Goal: Answer question/provide support: Share knowledge or assist other users

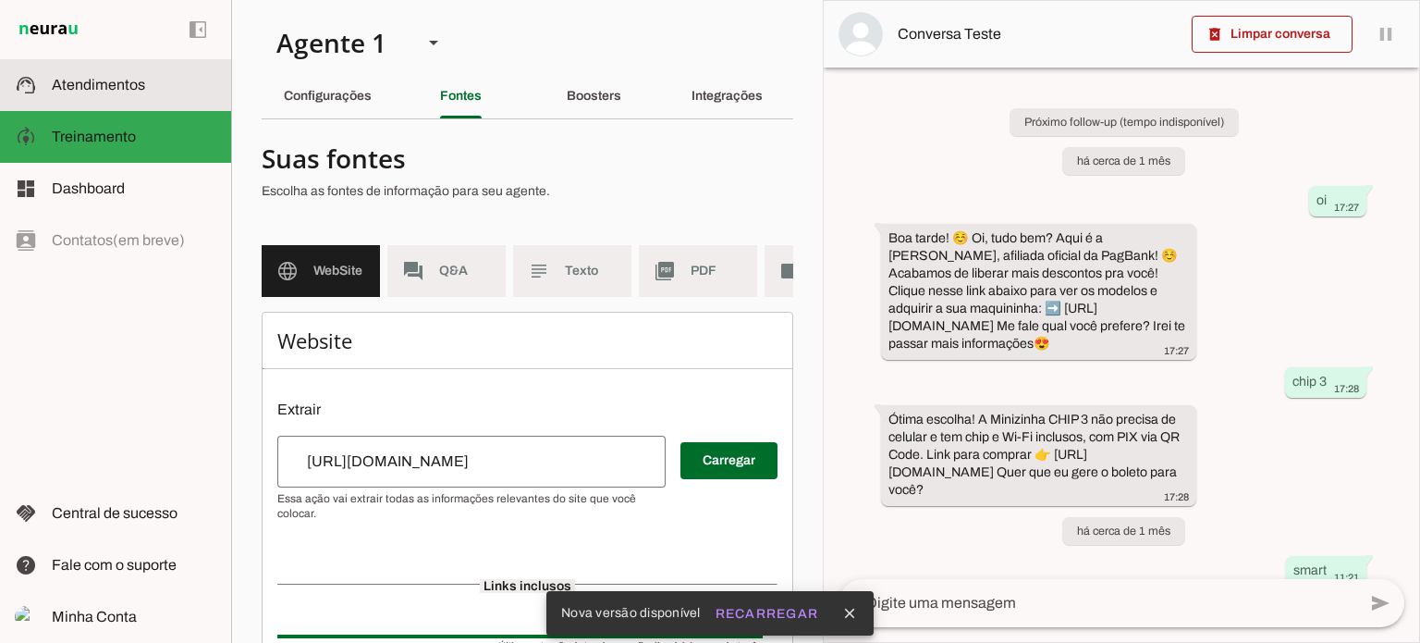
click at [152, 93] on slot at bounding box center [134, 85] width 165 height 22
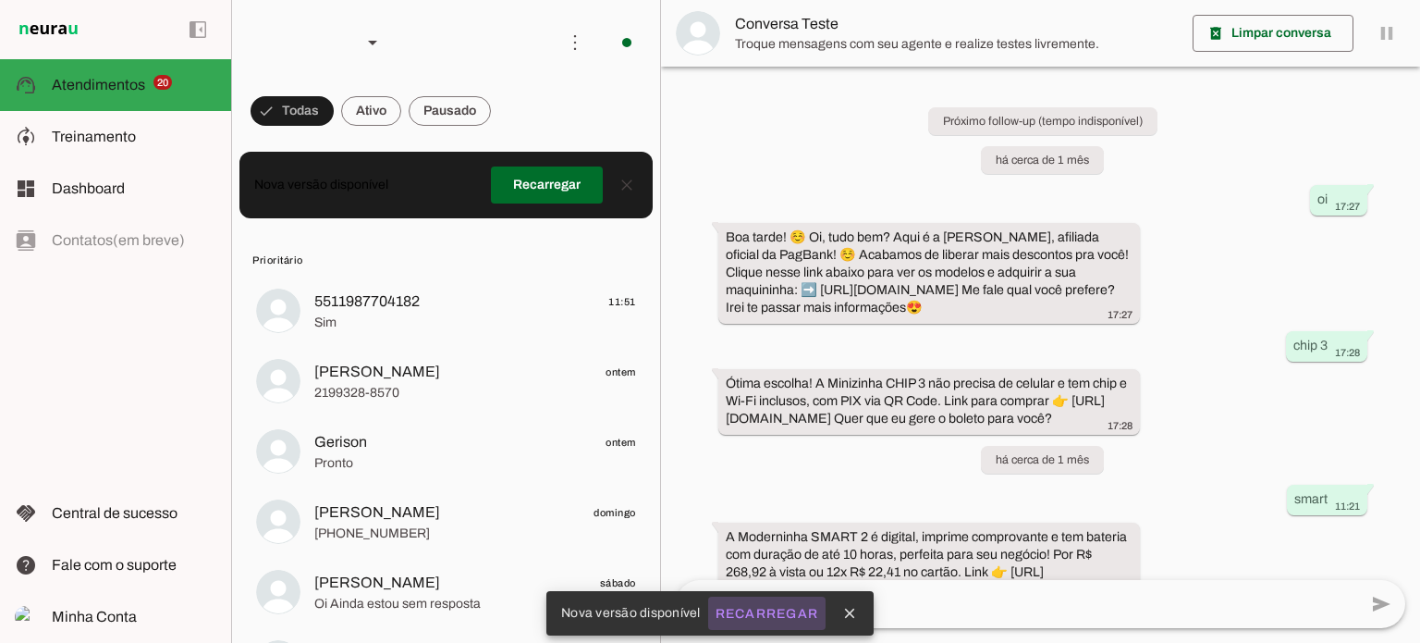
click at [0, 0] on slot "Recarregar" at bounding box center [0, 0] width 0 height 0
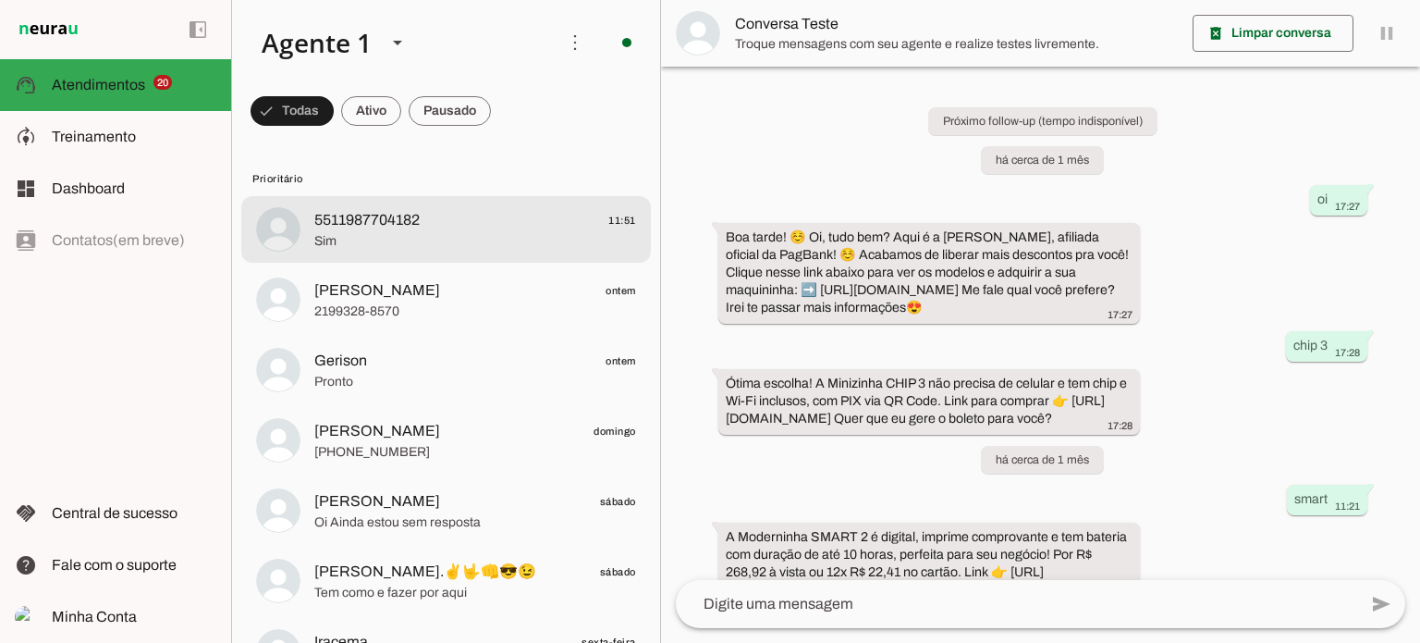
click at [584, 241] on span "Sim" at bounding box center [475, 241] width 322 height 18
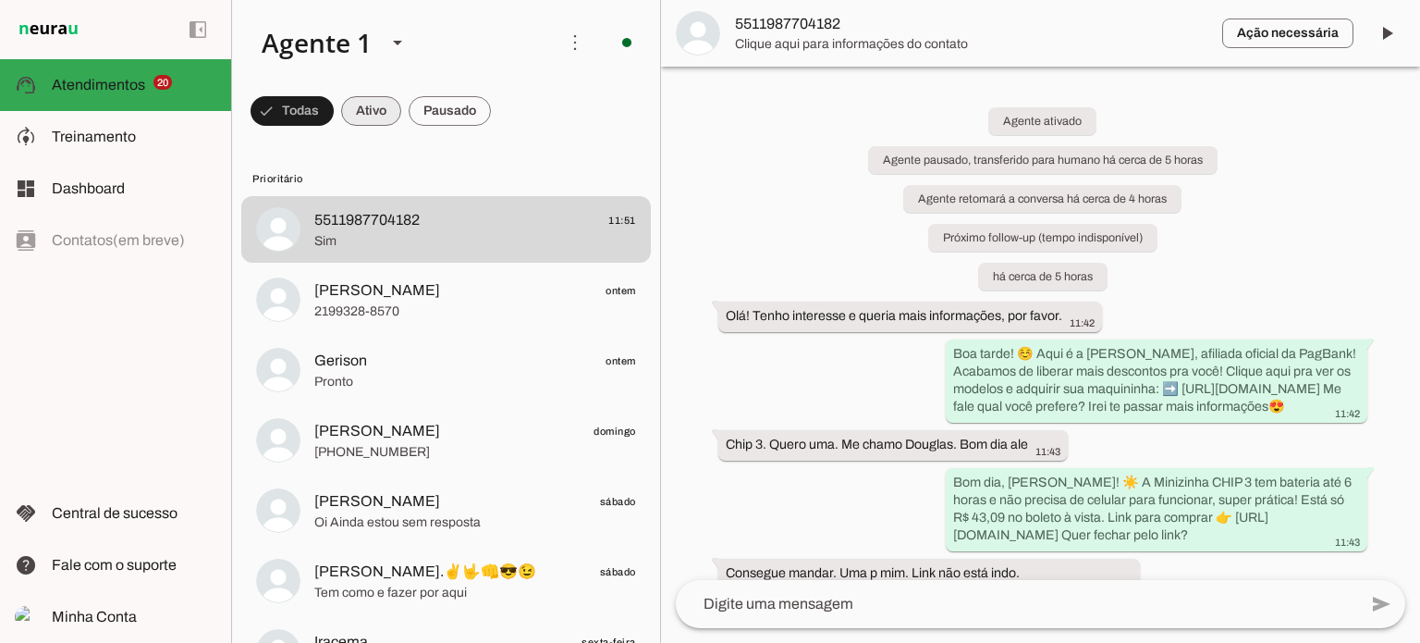
click at [377, 106] on span at bounding box center [371, 111] width 60 height 44
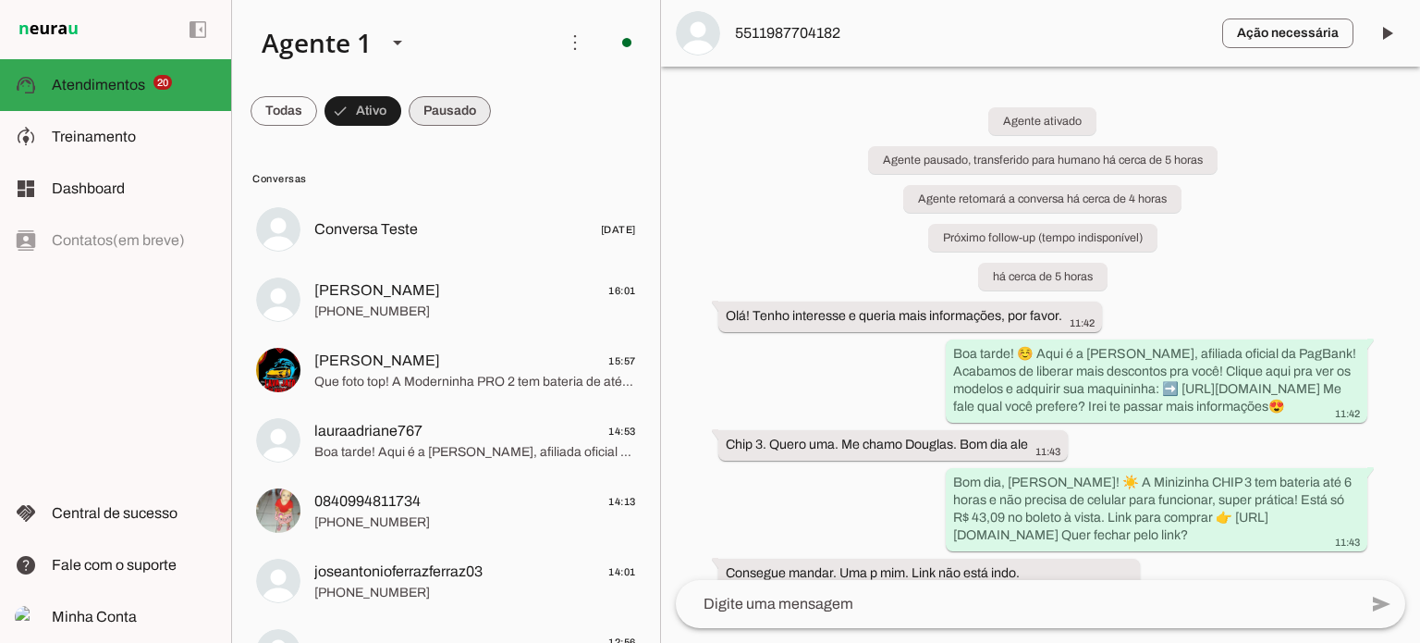
click at [441, 117] on span at bounding box center [450, 111] width 82 height 44
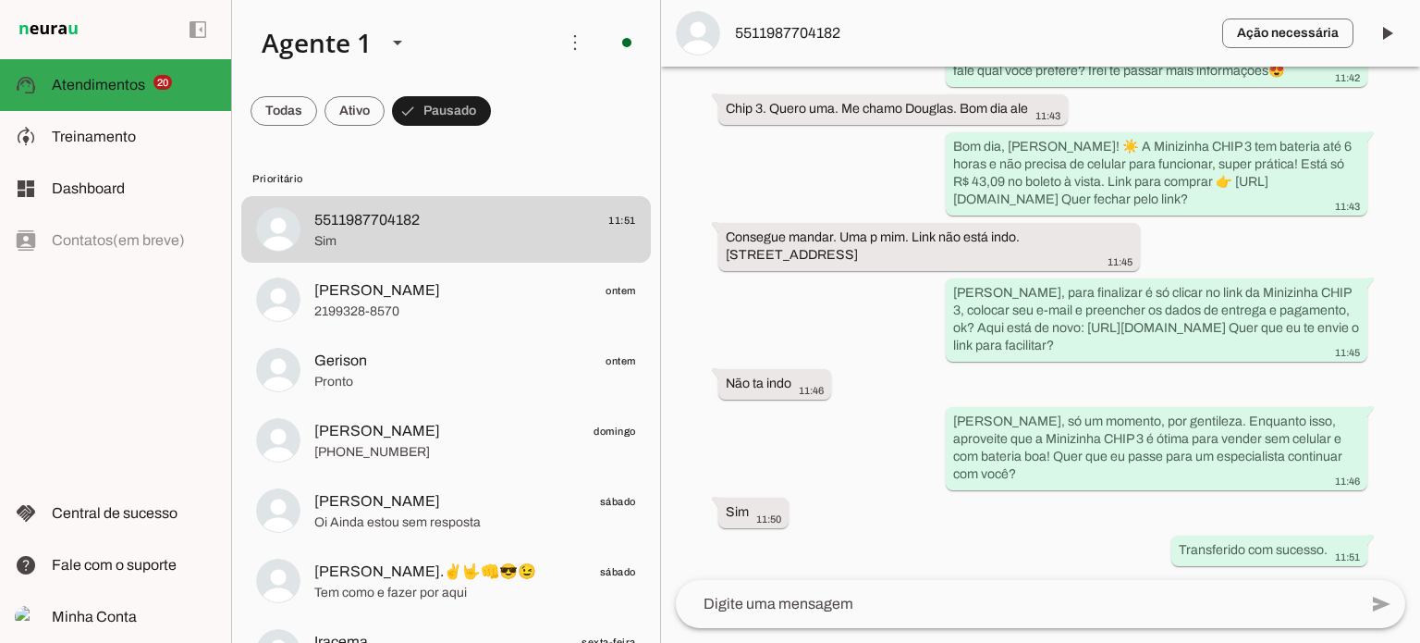
scroll to position [370, 0]
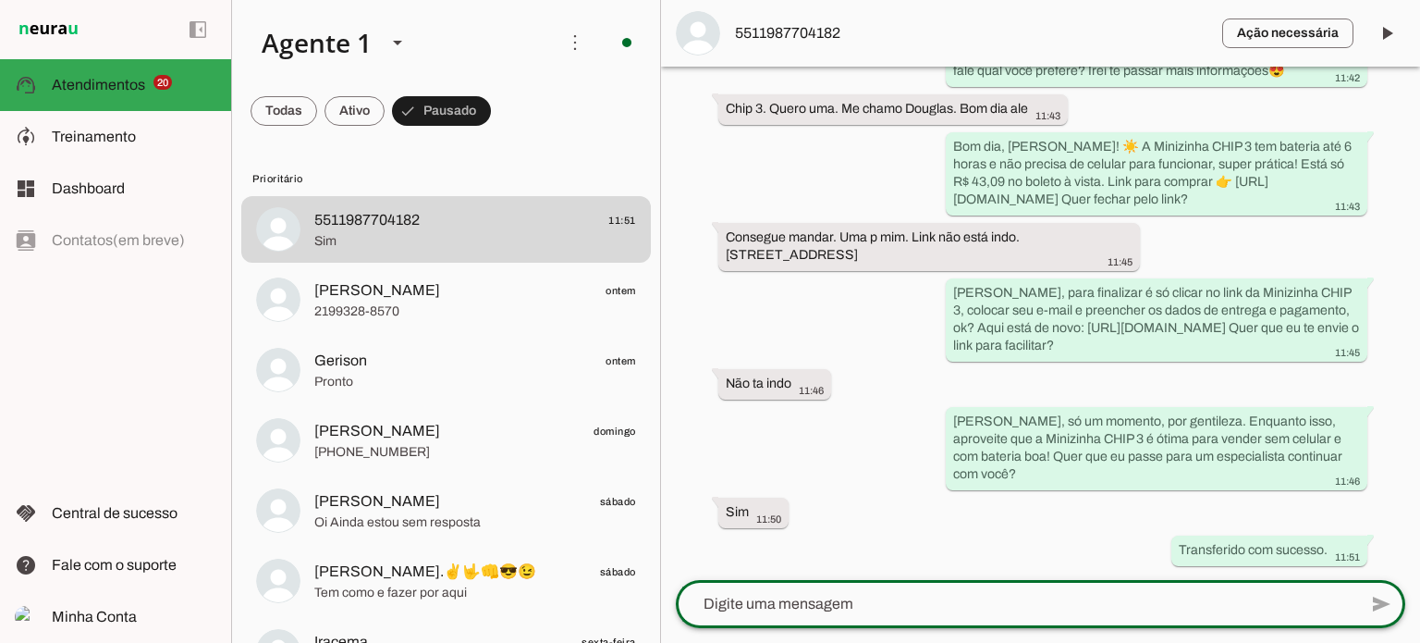
click at [841, 602] on textarea at bounding box center [1017, 604] width 682 height 22
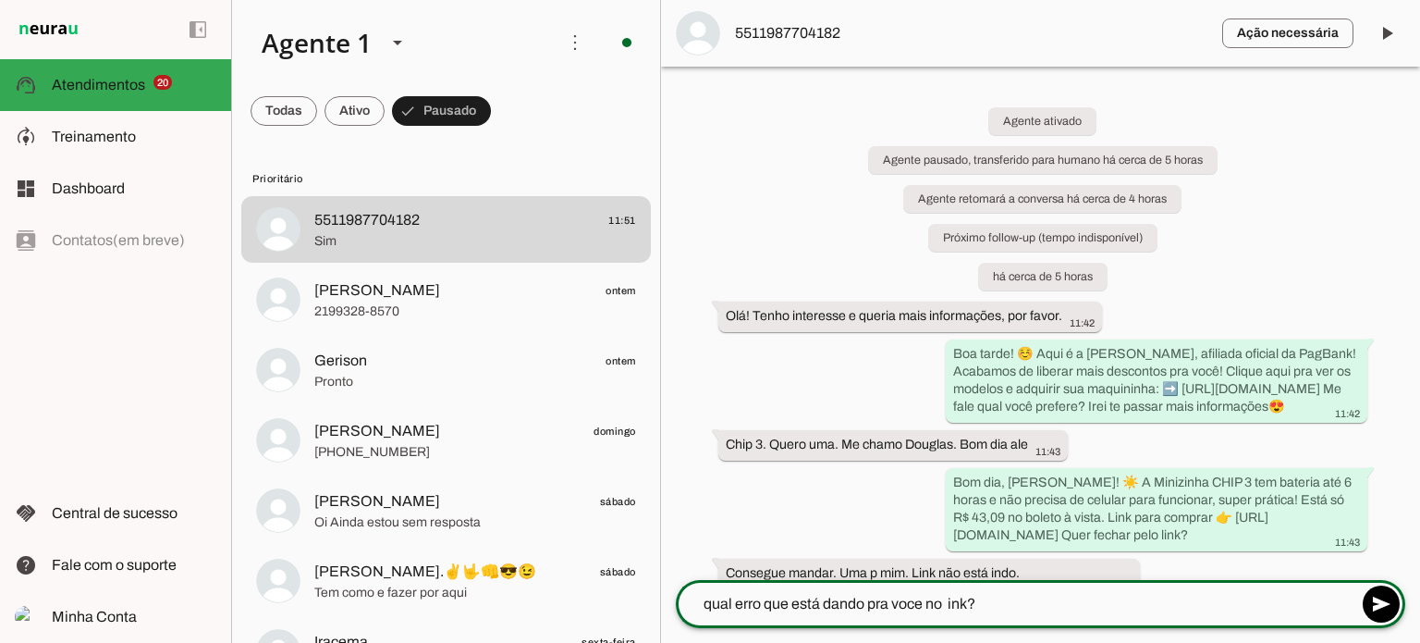
type textarea "qual erro que está dando pra voce no link?"
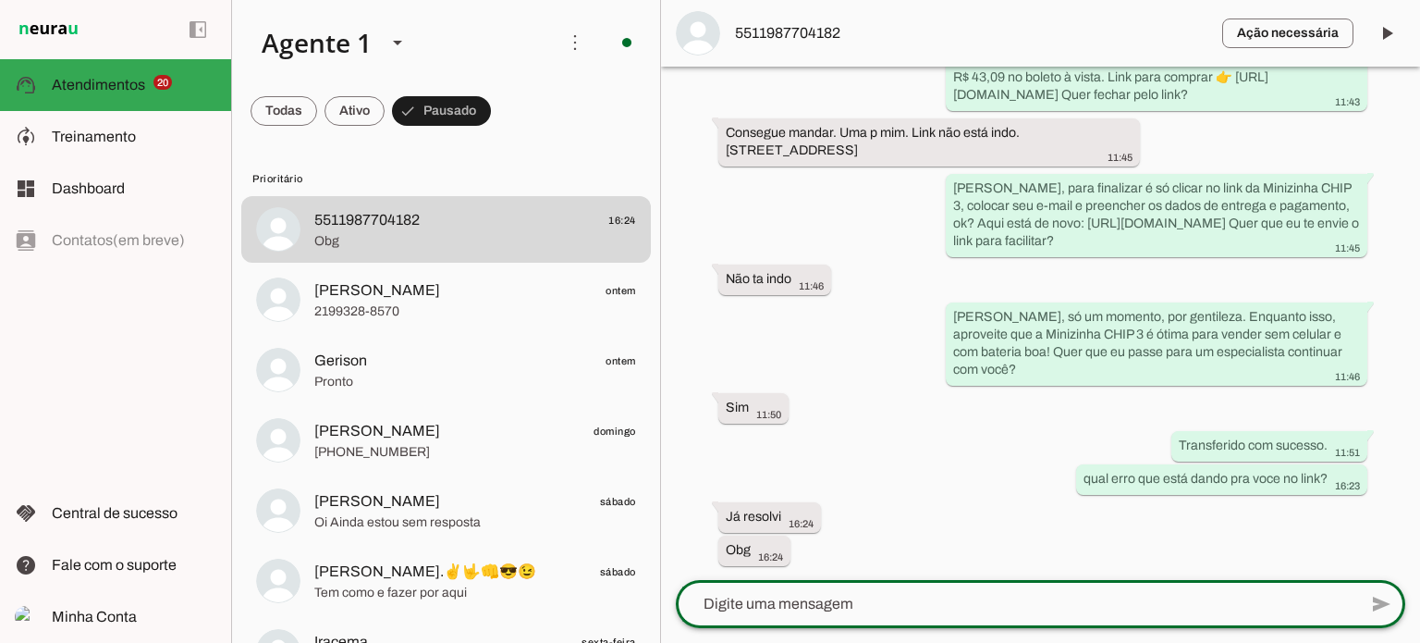
scroll to position [474, 0]
click at [0, 0] on lt-mirror at bounding box center [0, 0] width 0 height 0
click at [709, 609] on textarea at bounding box center [1017, 604] width 682 height 22
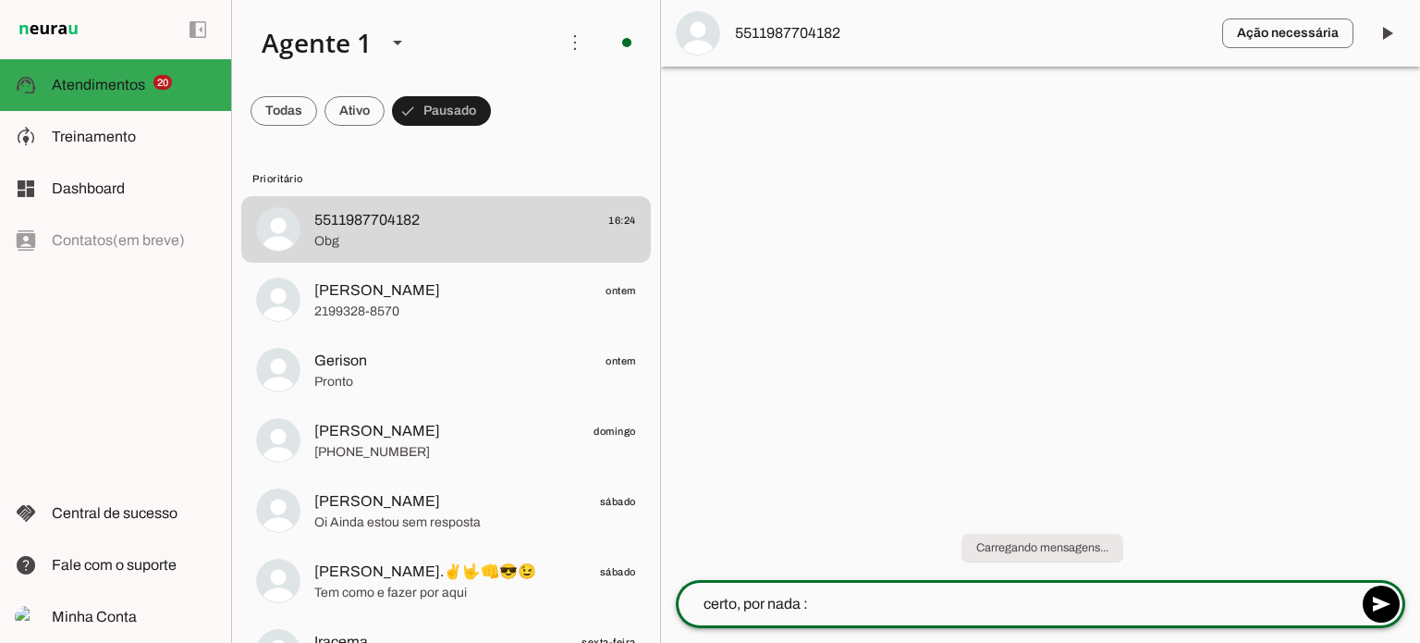
type textarea "certo, por nada :)"
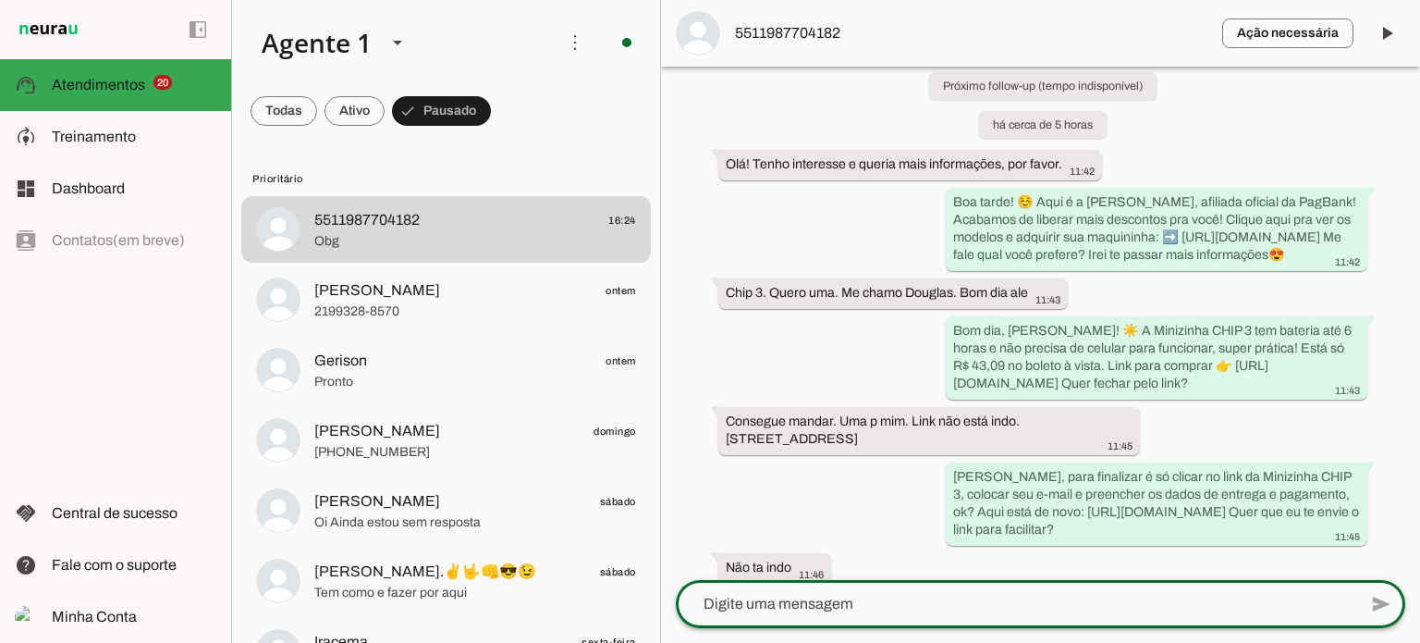
scroll to position [508, 0]
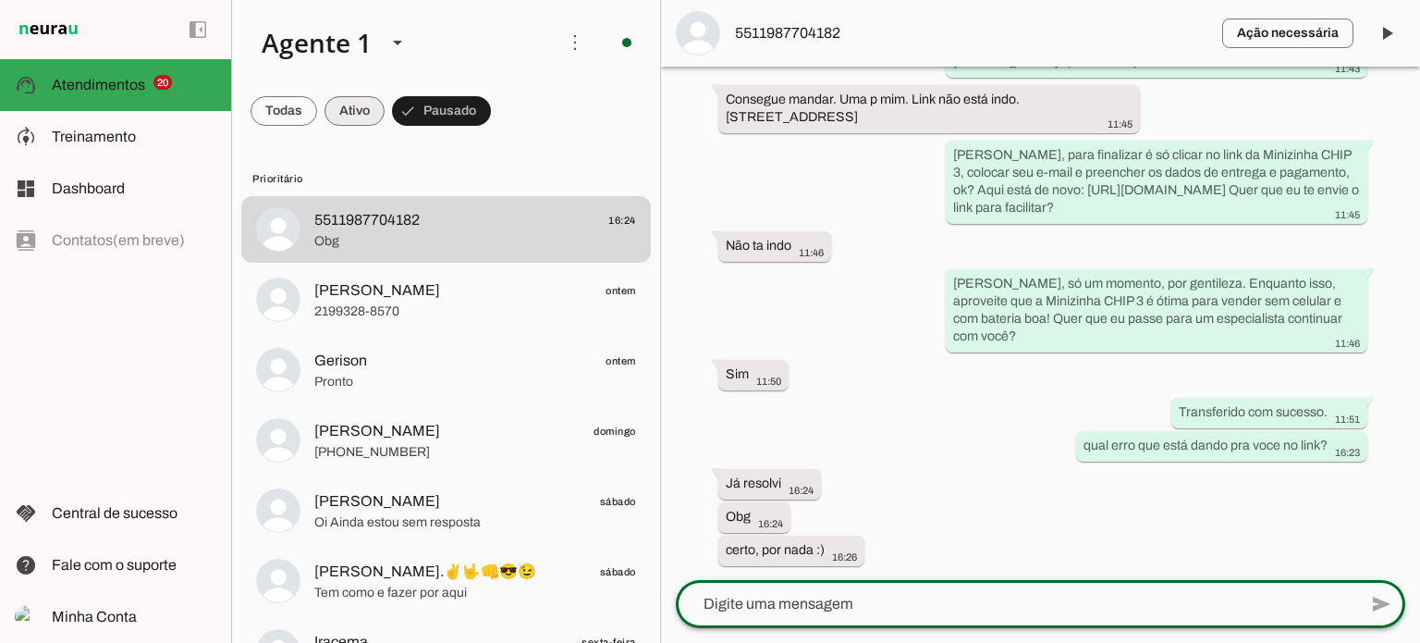
click at [344, 105] on span at bounding box center [355, 111] width 60 height 44
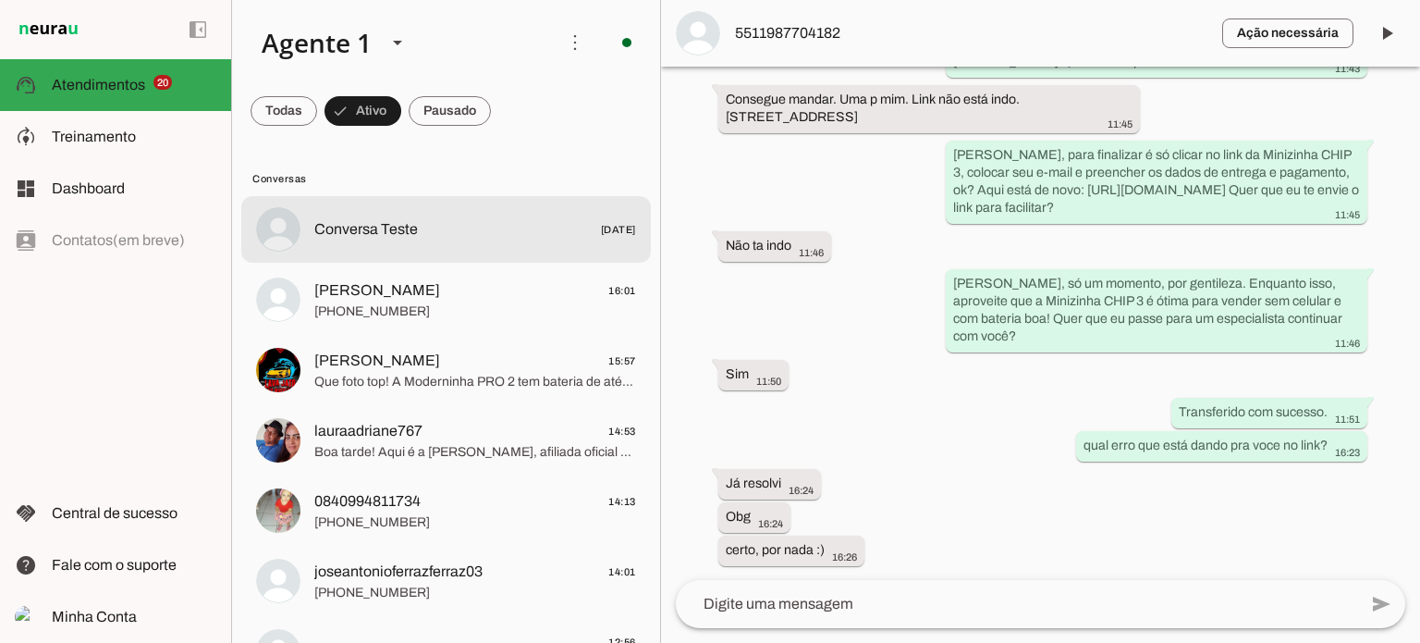
scroll to position [0, 0]
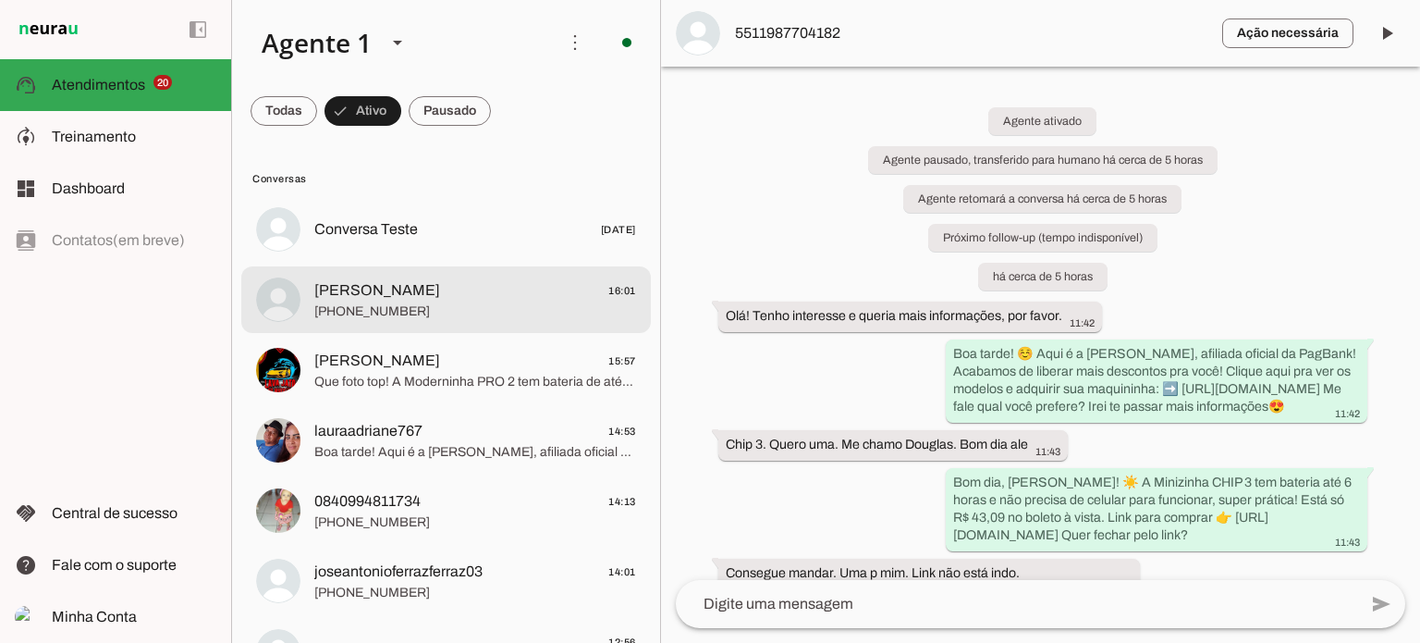
click at [478, 323] on md-item "Fabricia Pinto 16:01 +55 8386576168" at bounding box center [446, 299] width 410 height 67
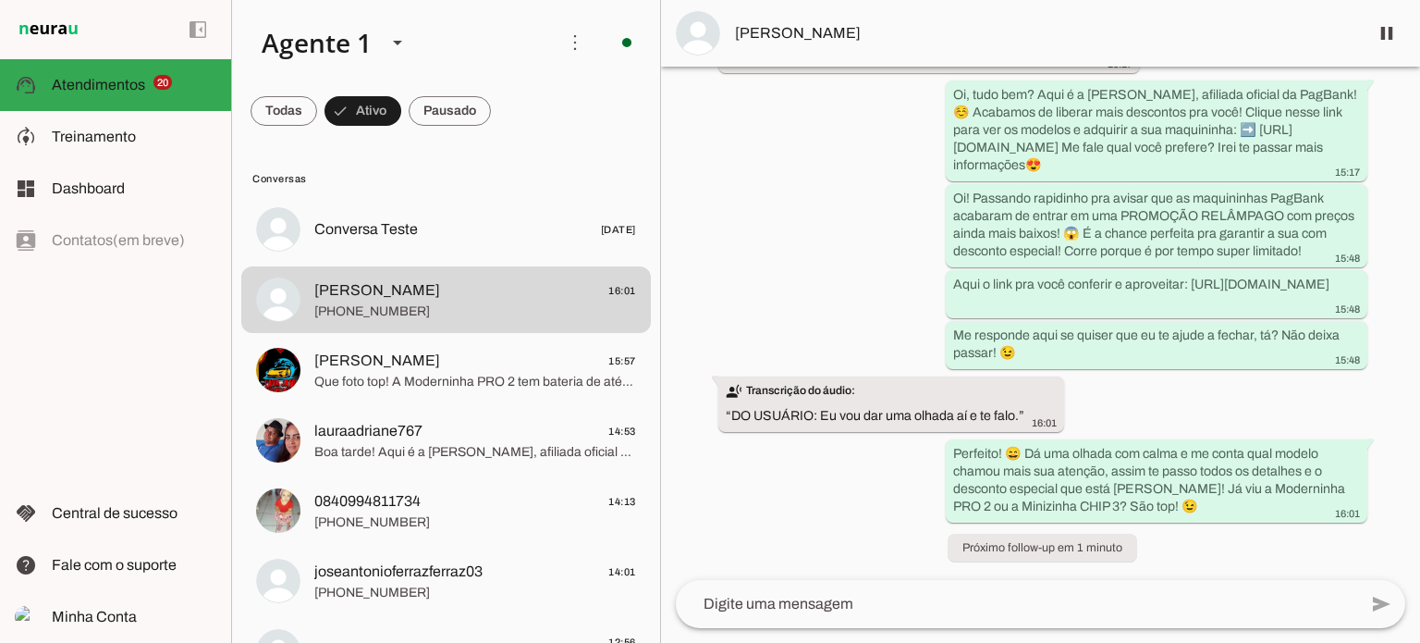
scroll to position [2231, 0]
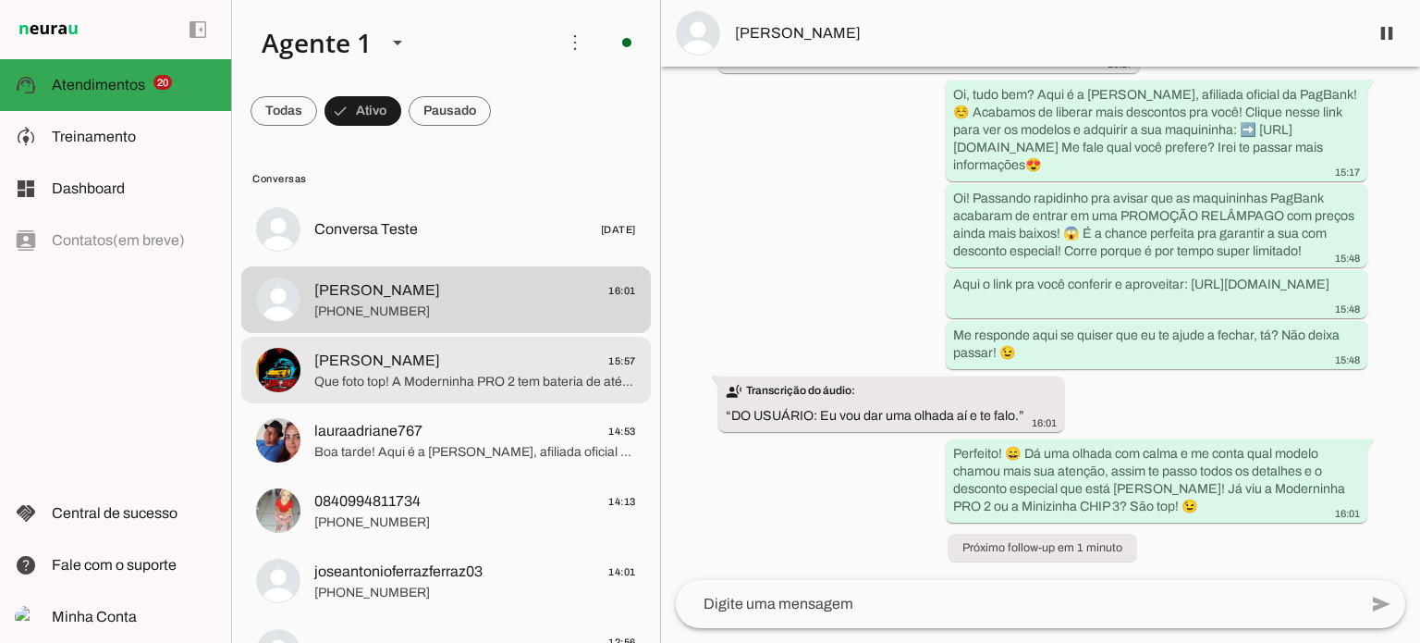
click at [409, 363] on span "Carlos Andre 15:57" at bounding box center [475, 361] width 322 height 23
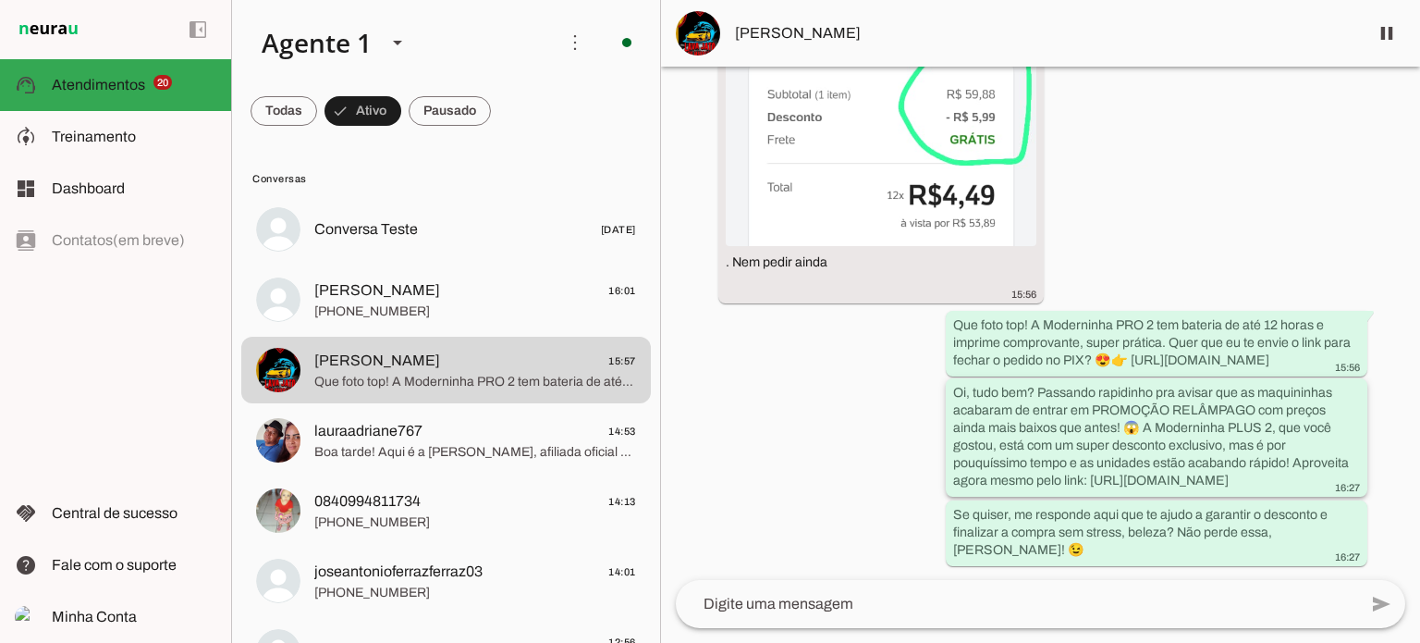
scroll to position [7479, 0]
